Goal: Check status

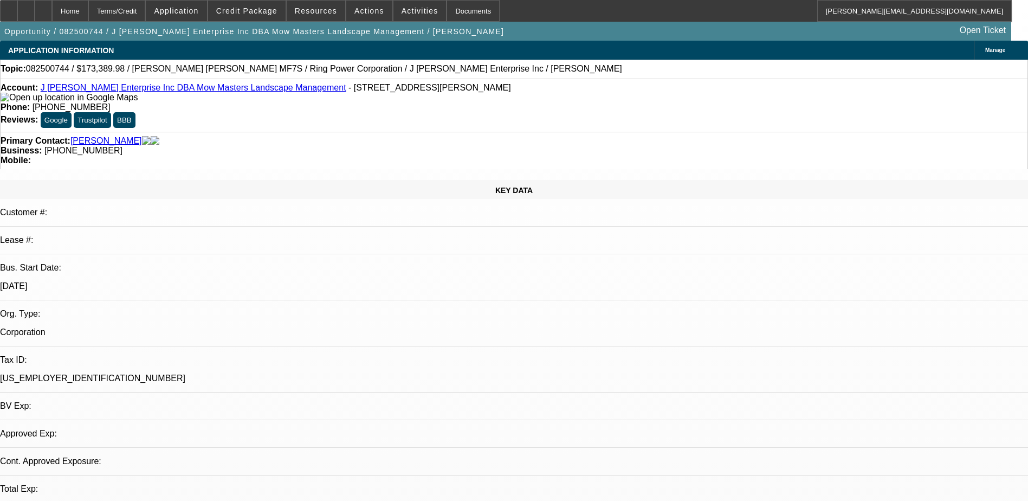
select select "0"
select select "0.1"
select select "1"
select select "4"
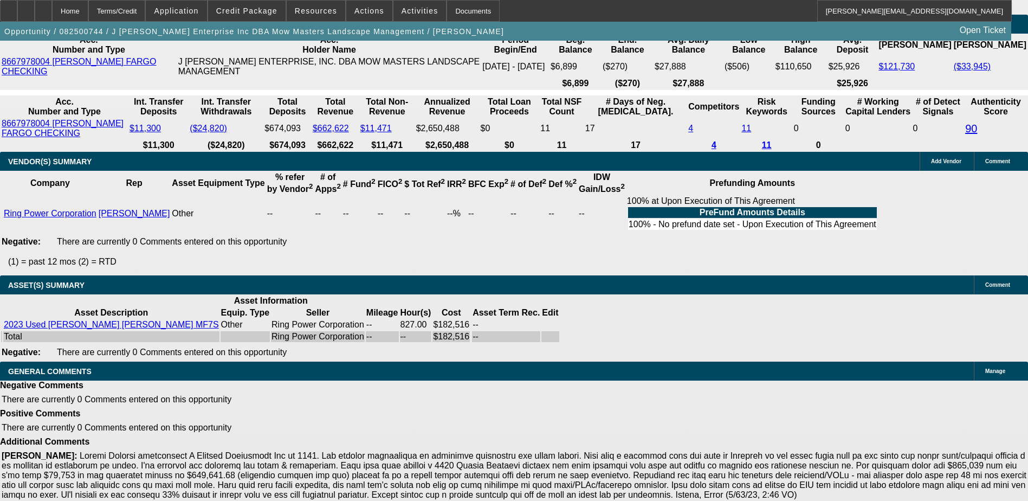
scroll to position [1954, 0]
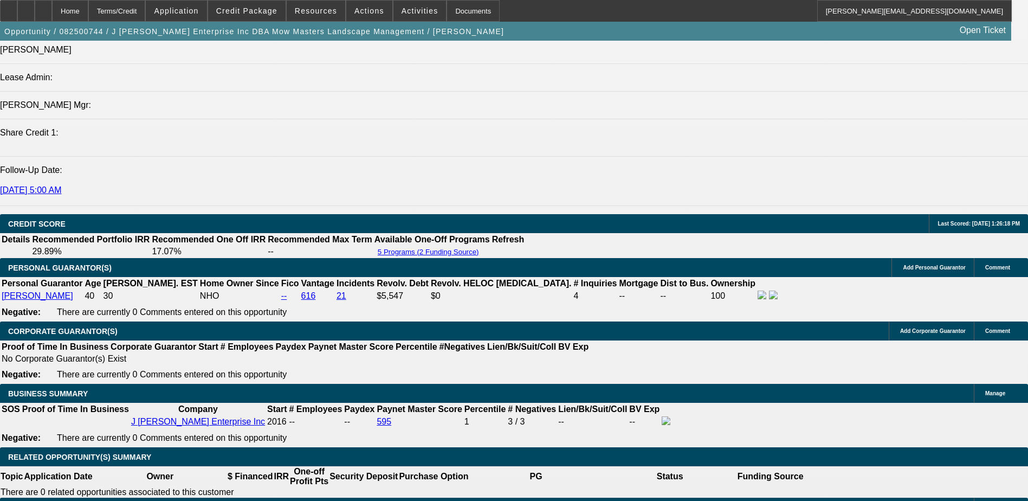
scroll to position [1358, 0]
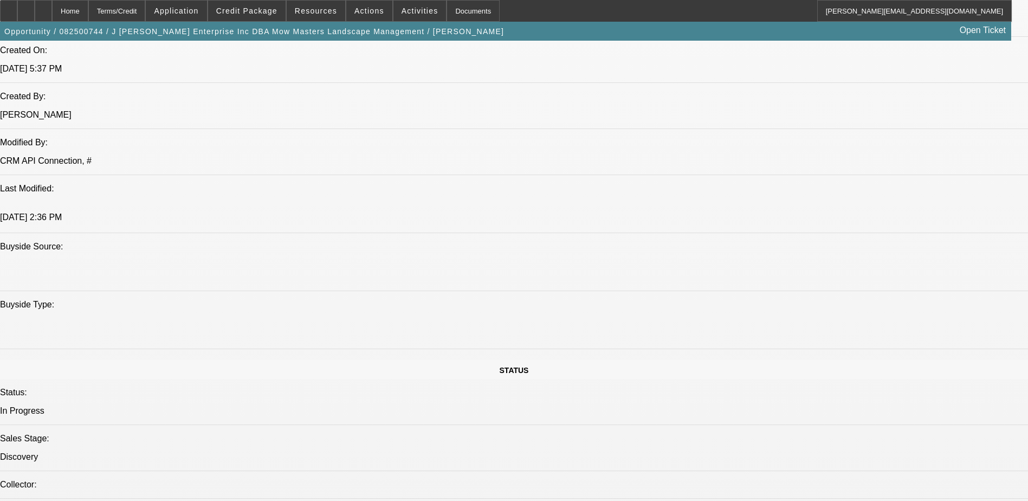
scroll to position [599, 0]
